Goal: Check status: Check status

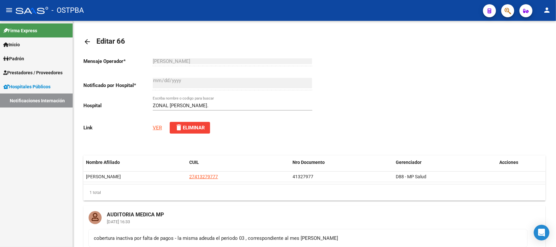
scroll to position [81, 0]
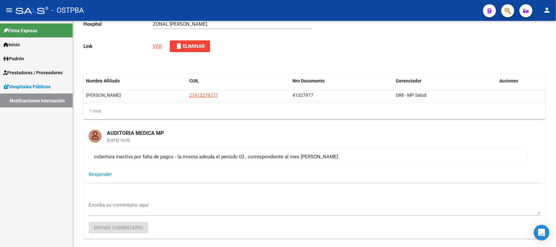
click at [59, 99] on link "Notificaciones Internación" at bounding box center [36, 101] width 73 height 14
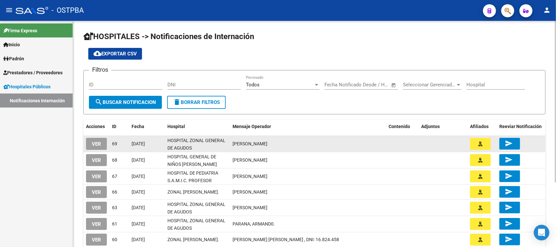
click at [98, 147] on button "VER" at bounding box center [96, 144] width 21 height 12
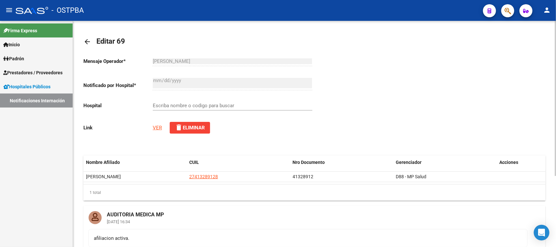
type input "HOSPITAL ZONAL GENERAL DE AGUDOS DESCENTRALIZADO EVITA PUEBLO"
click at [35, 96] on link "Notificaciones Internación" at bounding box center [36, 101] width 73 height 14
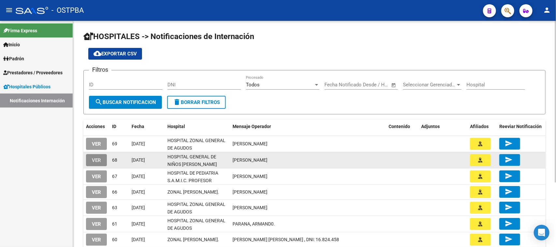
click at [94, 162] on span "VER" at bounding box center [96, 160] width 9 height 6
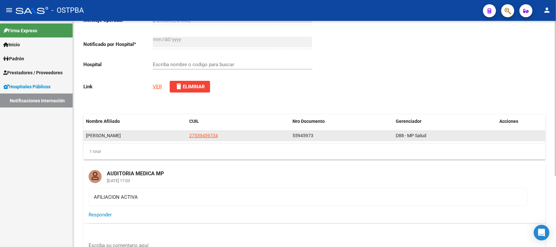
type input "HOSPITAL GENERAL DE NIÑOS [PERSON_NAME]"
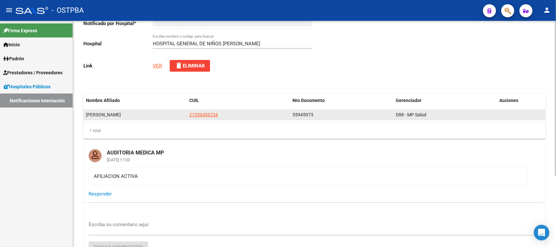
scroll to position [104, 0]
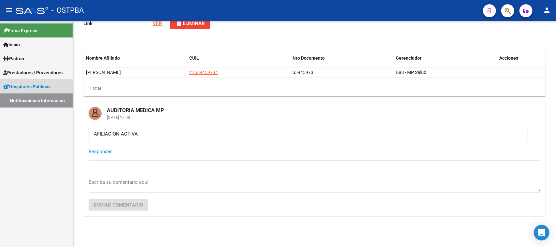
click at [50, 99] on link "Notificaciones Internación" at bounding box center [36, 101] width 73 height 14
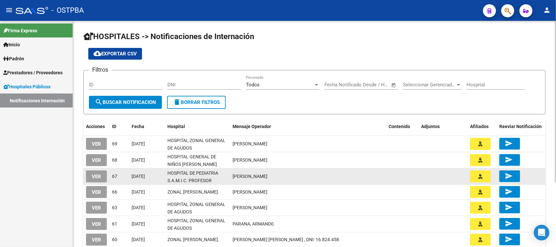
click at [96, 179] on button "VER" at bounding box center [96, 176] width 21 height 12
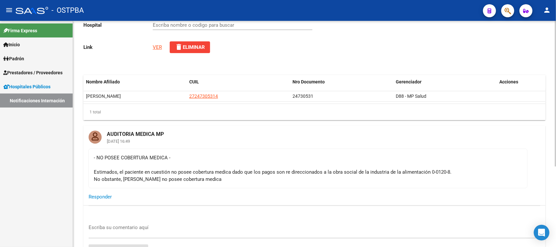
scroll to position [81, 0]
type input "HOSPITAL DE PEDIATRIA S.A.M.I.C. PROFESOR [PERSON_NAME][GEOGRAPHIC_DATA]"
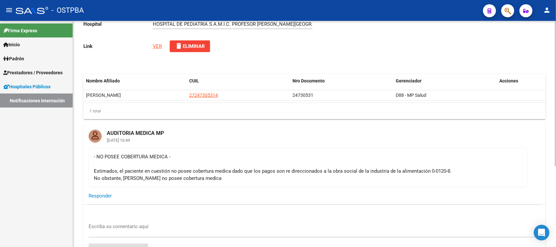
click at [45, 102] on link "Notificaciones Internación" at bounding box center [36, 101] width 73 height 14
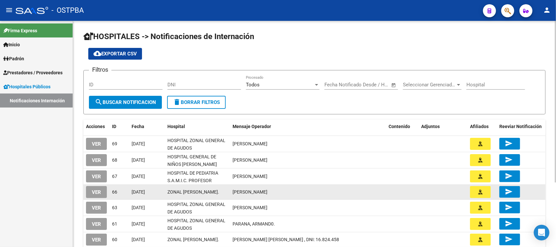
click at [93, 191] on span "VER" at bounding box center [96, 192] width 9 height 6
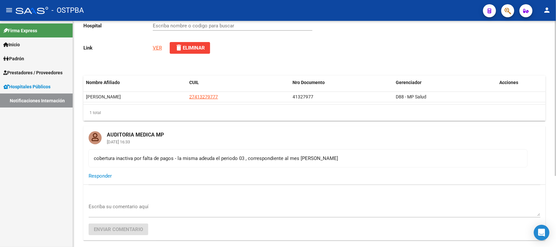
scroll to position [81, 0]
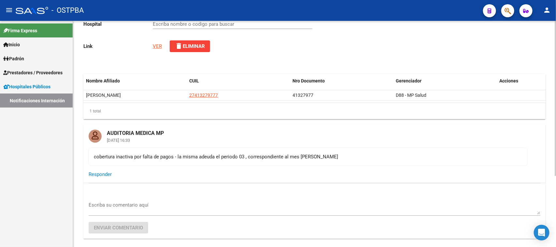
type input "ZONAL [PERSON_NAME]."
